Goal: Find specific page/section: Find specific page/section

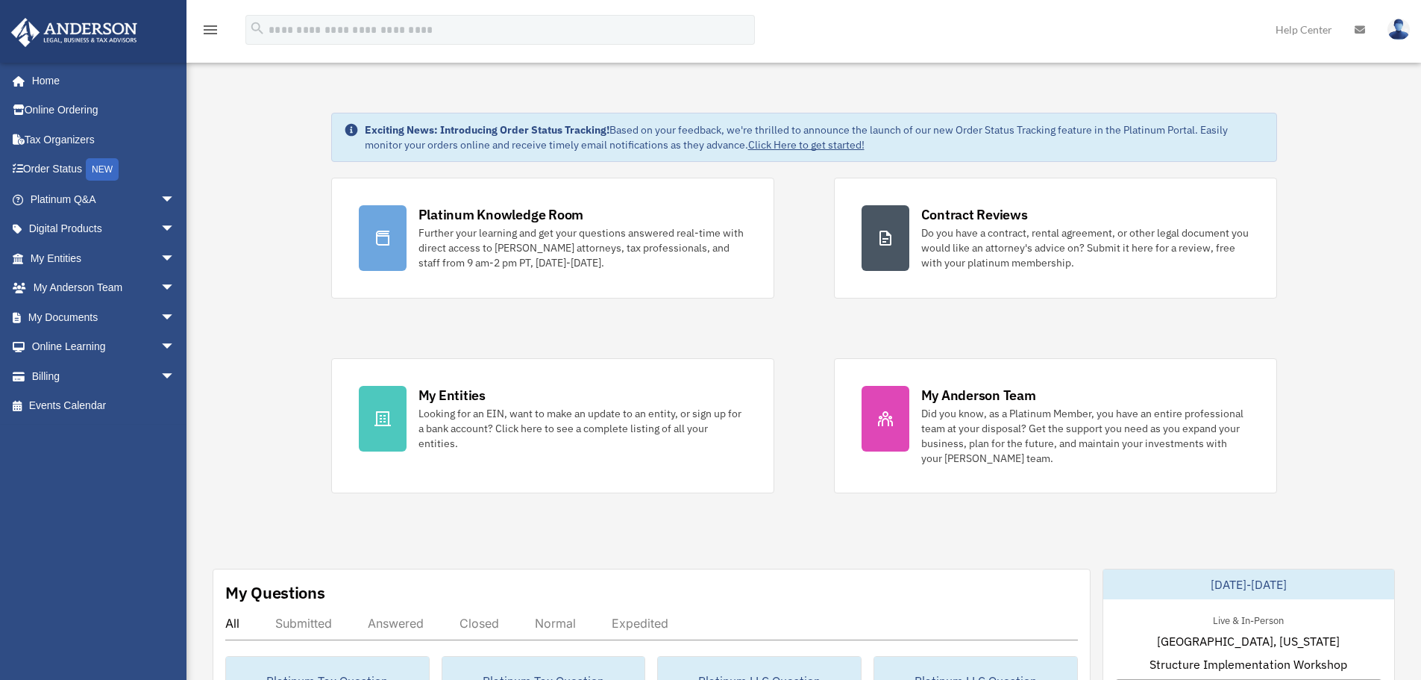
click at [81, 314] on link "My Documents arrow_drop_down" at bounding box center [103, 317] width 187 height 30
click at [74, 258] on link "My Entities arrow_drop_down" at bounding box center [103, 258] width 187 height 30
click at [160, 257] on span "arrow_drop_down" at bounding box center [175, 258] width 30 height 31
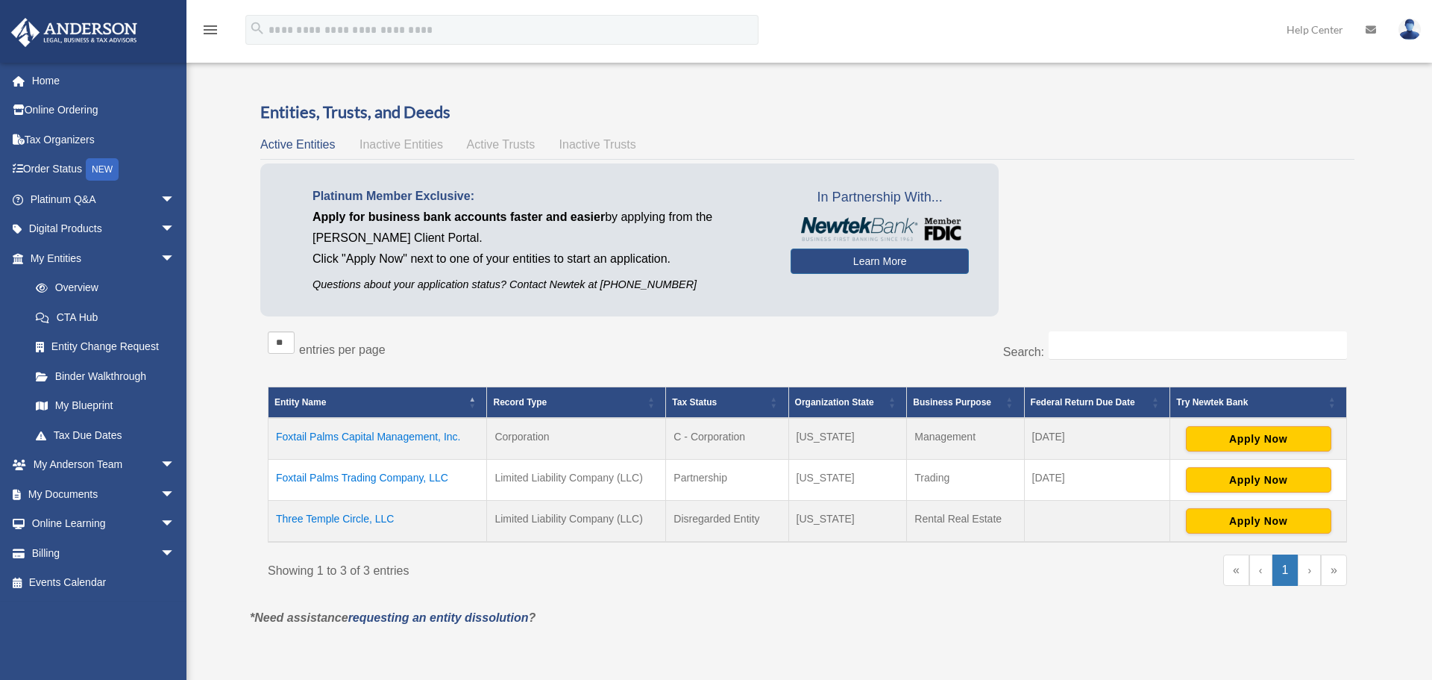
click at [81, 287] on body "X Get a chance to win 6 months of Platinum for free just by filling out this su…" at bounding box center [716, 502] width 1432 height 1004
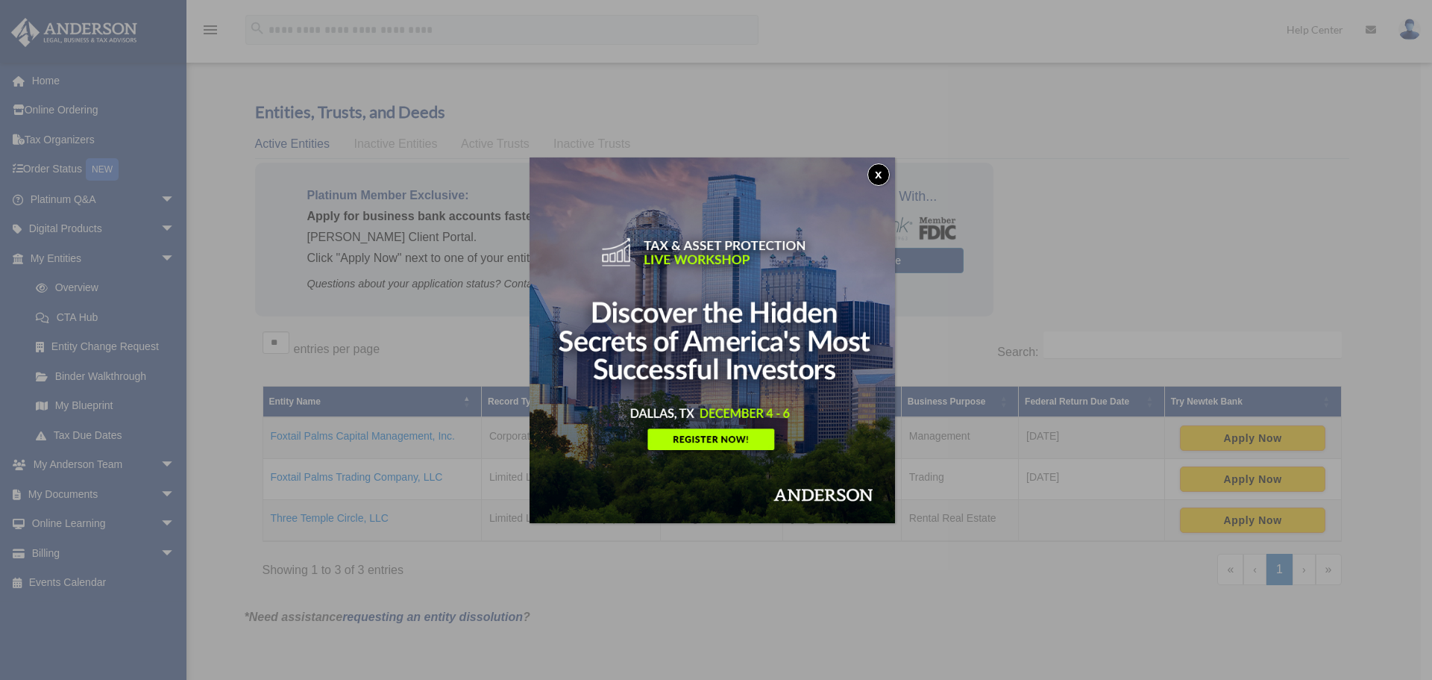
click at [885, 175] on button "x" at bounding box center [879, 174] width 22 height 22
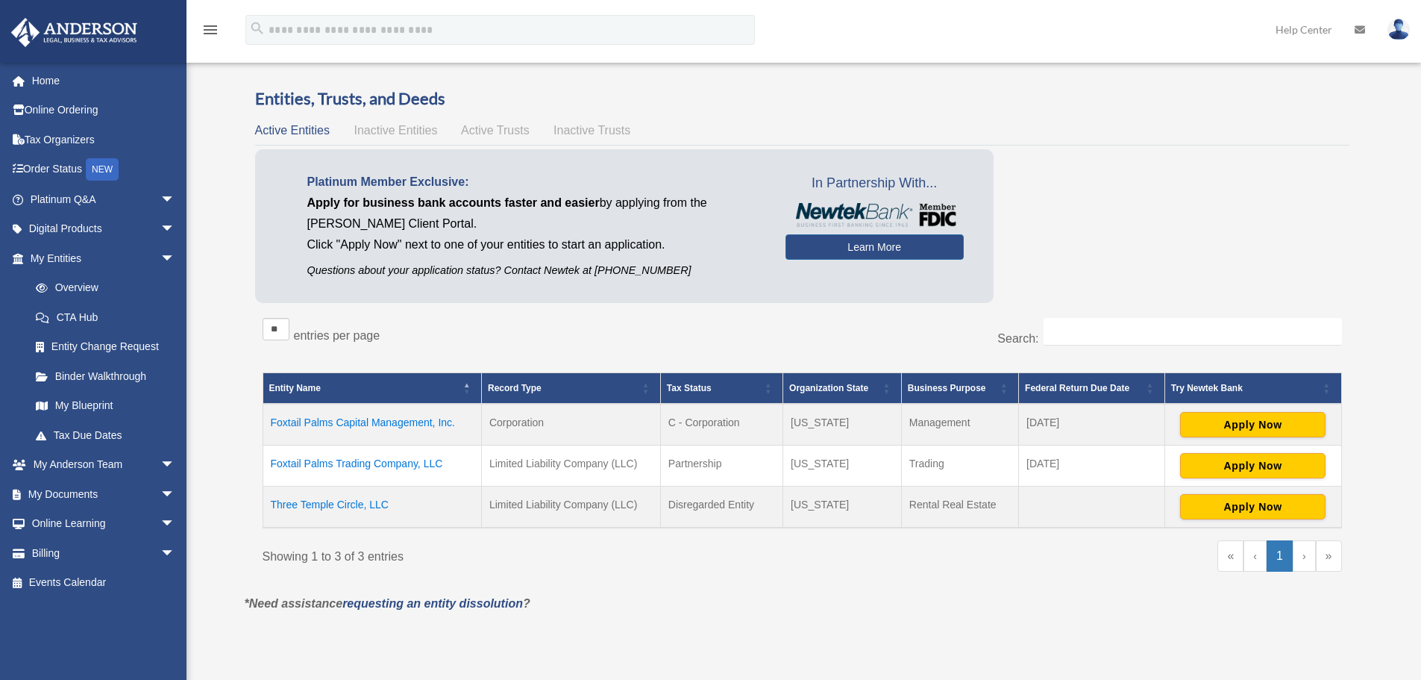
scroll to position [13, 0]
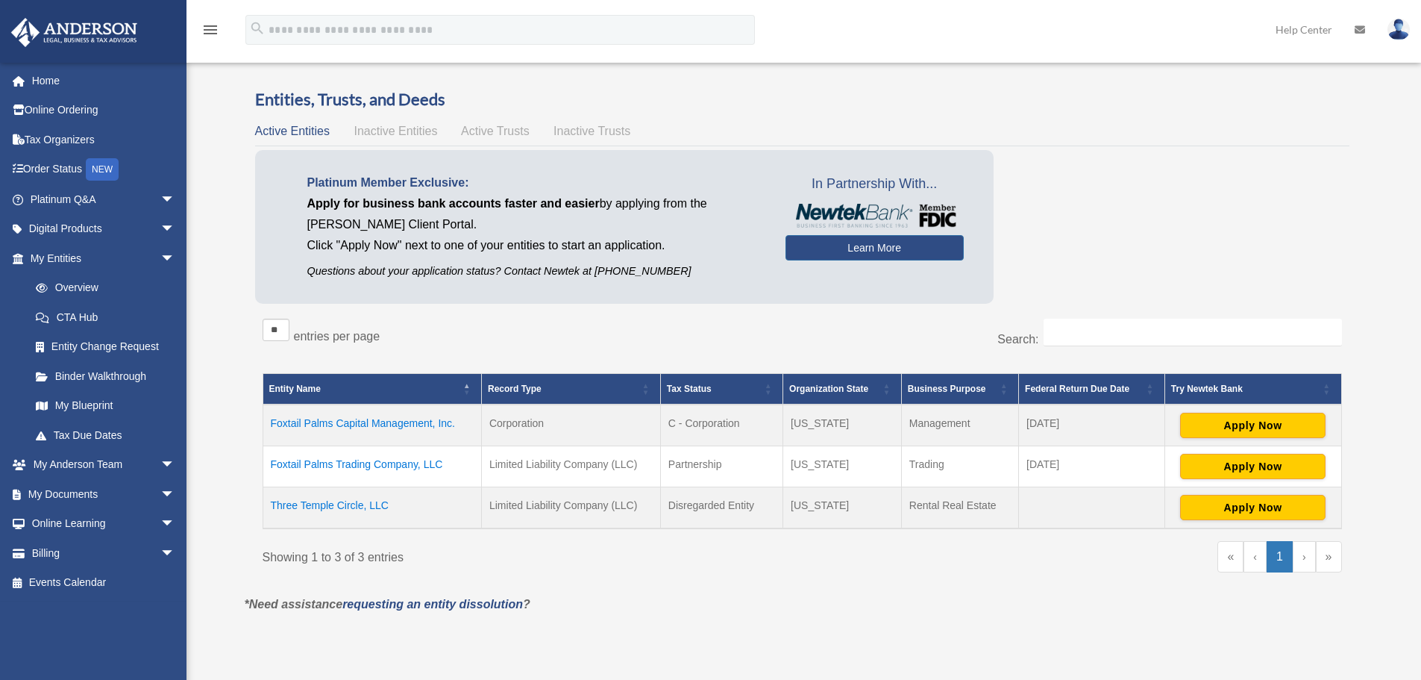
click at [89, 289] on link "Overview" at bounding box center [102, 288] width 162 height 30
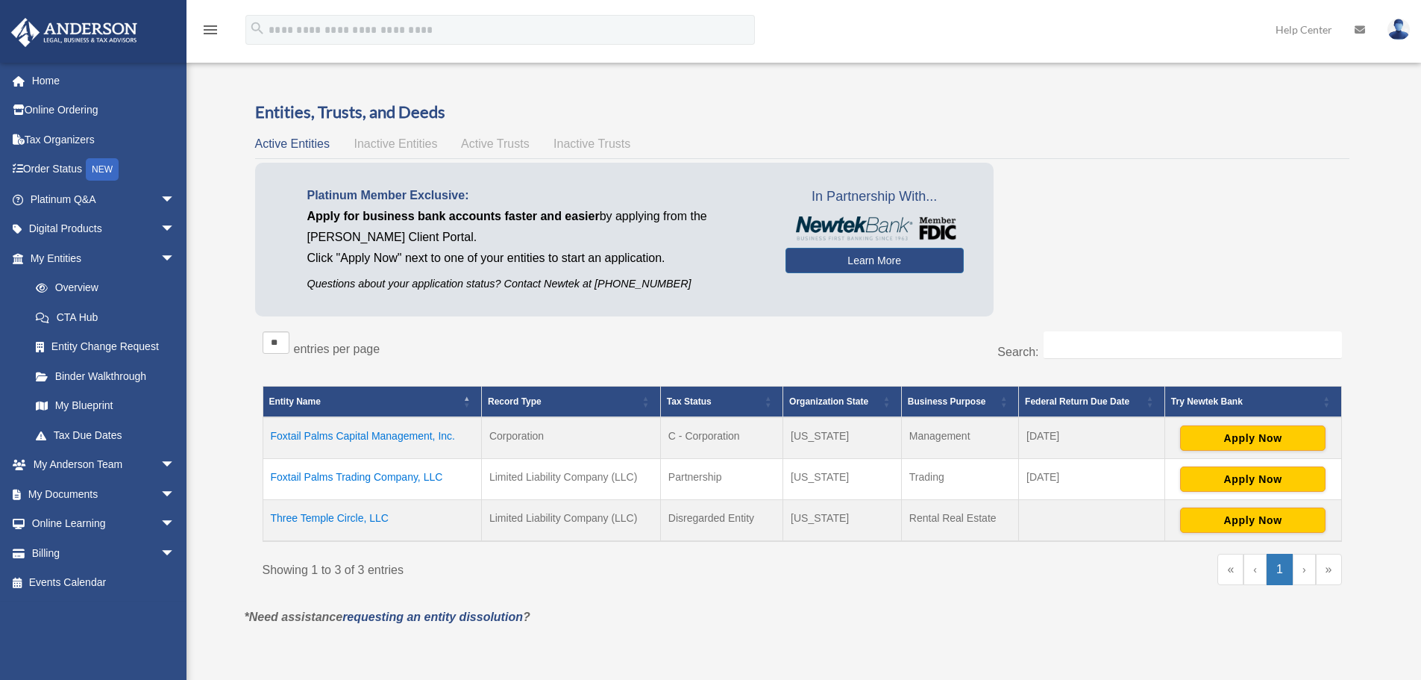
click at [101, 403] on link "My Blueprint" at bounding box center [105, 406] width 169 height 30
